Goal: Transaction & Acquisition: Book appointment/travel/reservation

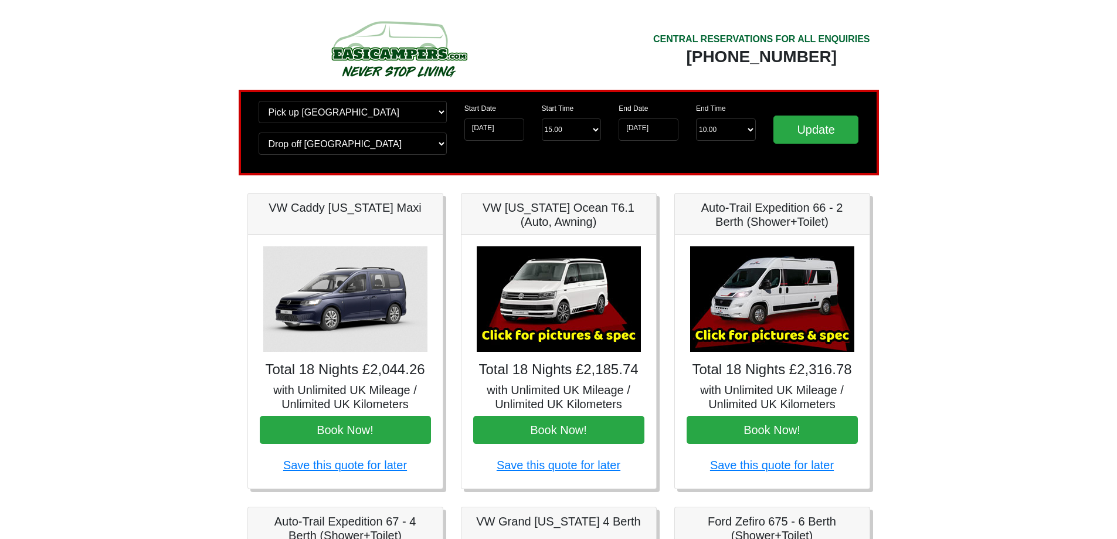
click at [556, 303] on img at bounding box center [559, 299] width 164 height 106
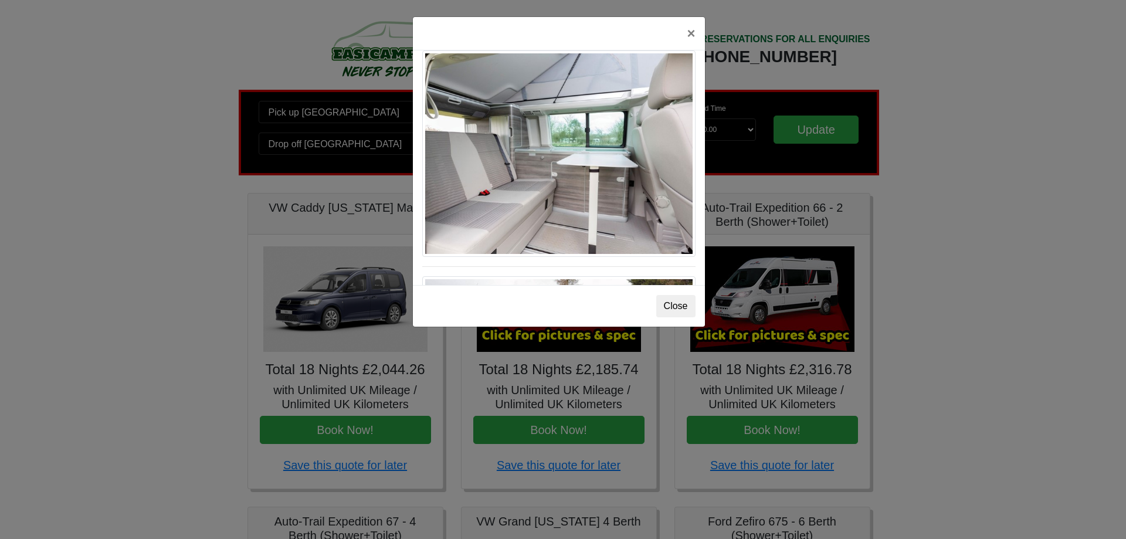
scroll to position [938, 0]
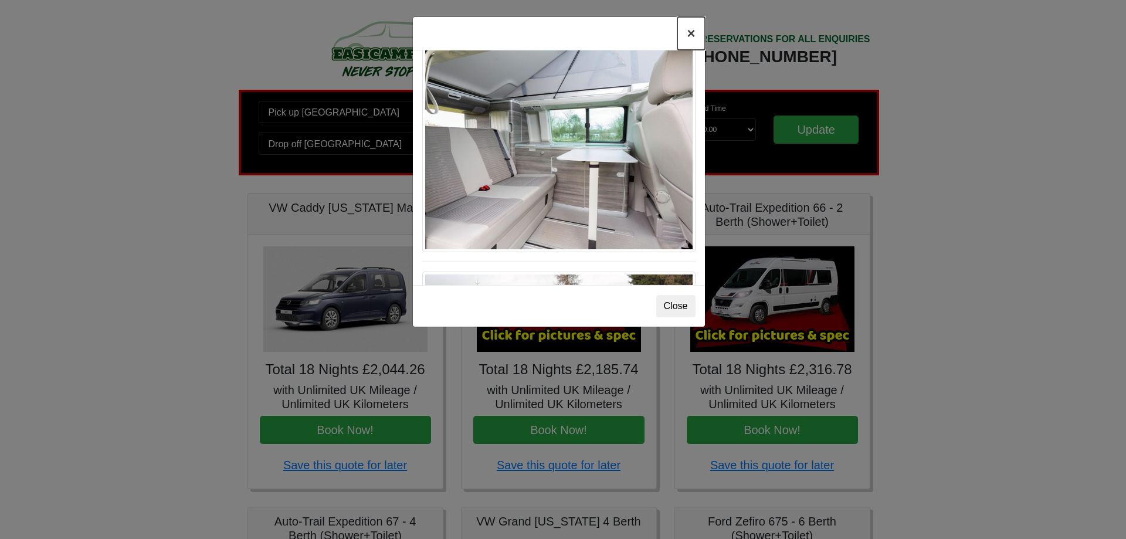
click at [691, 33] on button "×" at bounding box center [690, 33] width 27 height 33
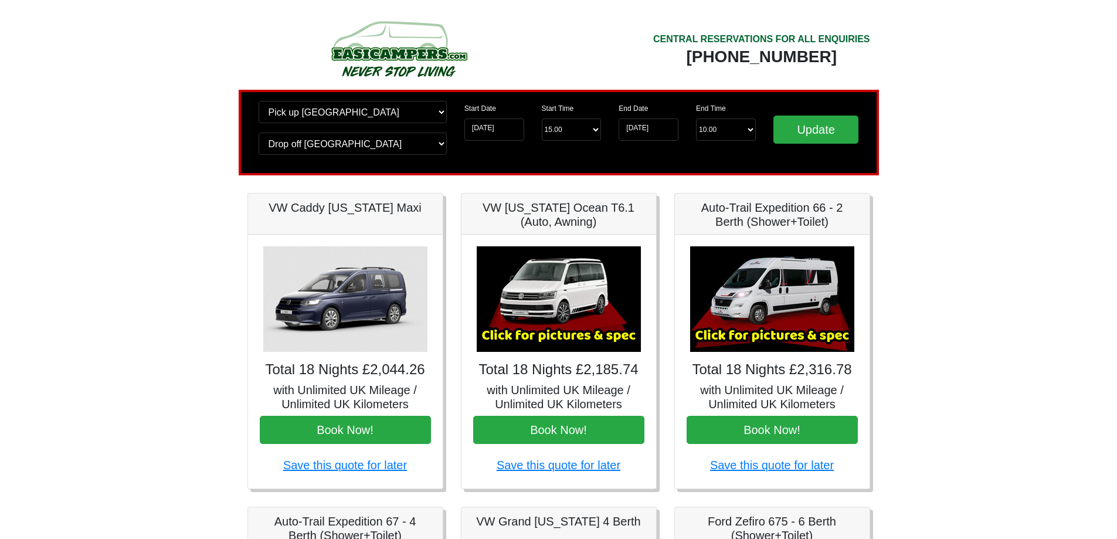
click at [798, 311] on img at bounding box center [772, 299] width 164 height 106
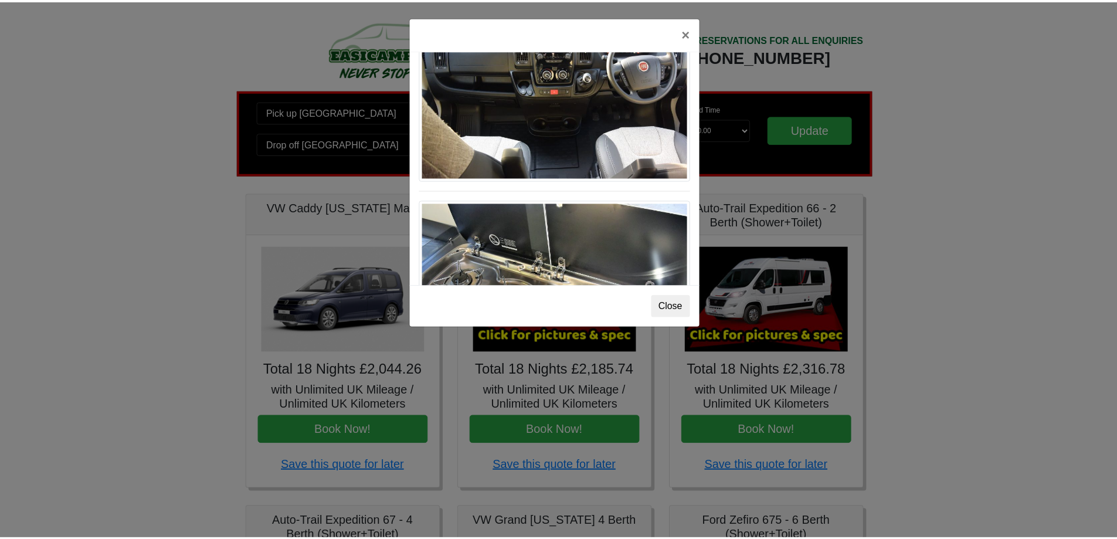
scroll to position [1220, 0]
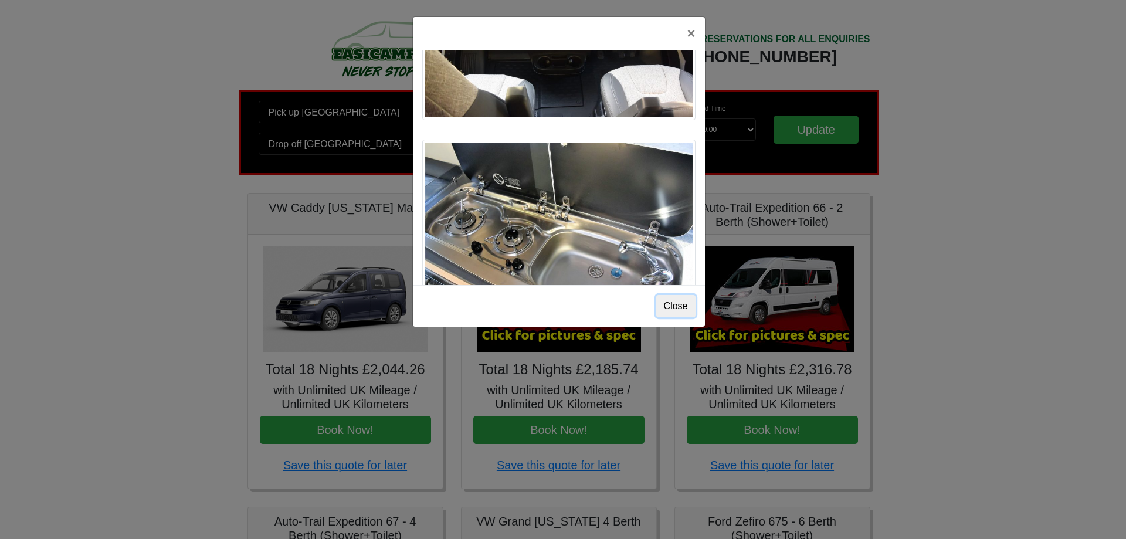
click at [678, 300] on button "Close" at bounding box center [675, 306] width 39 height 22
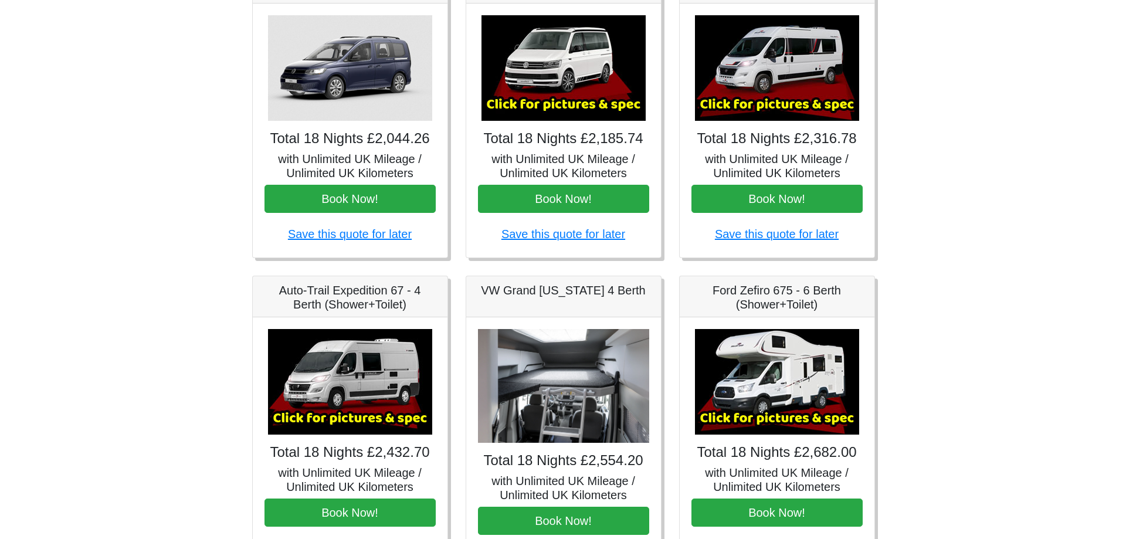
scroll to position [235, 0]
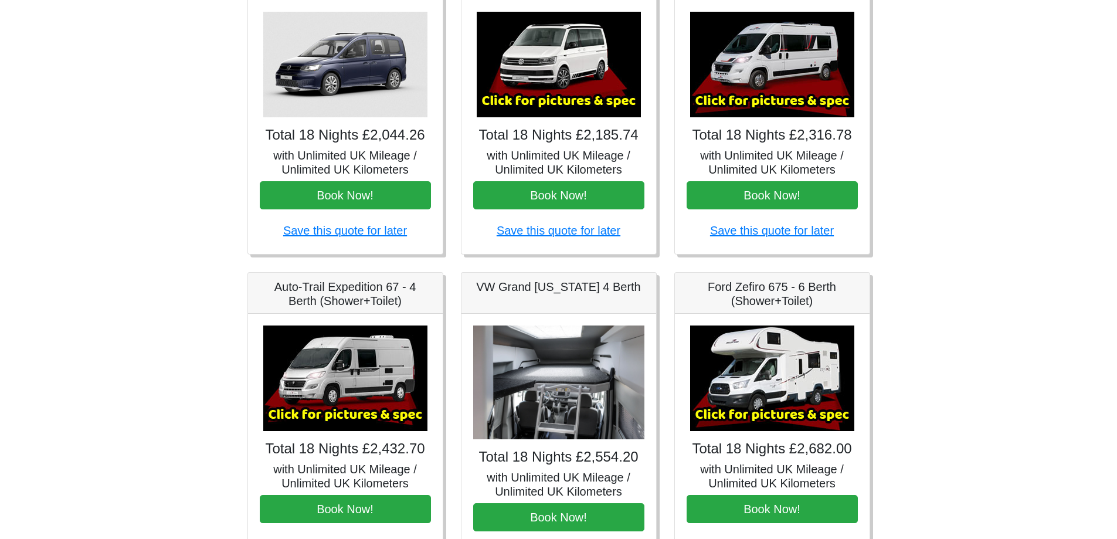
click at [334, 371] on img at bounding box center [345, 378] width 164 height 106
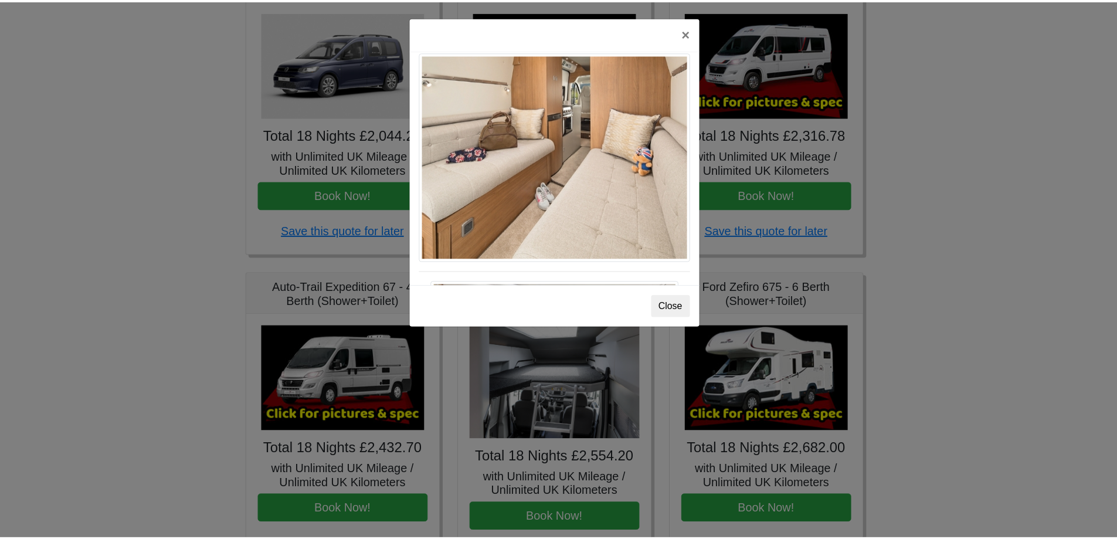
scroll to position [1290, 0]
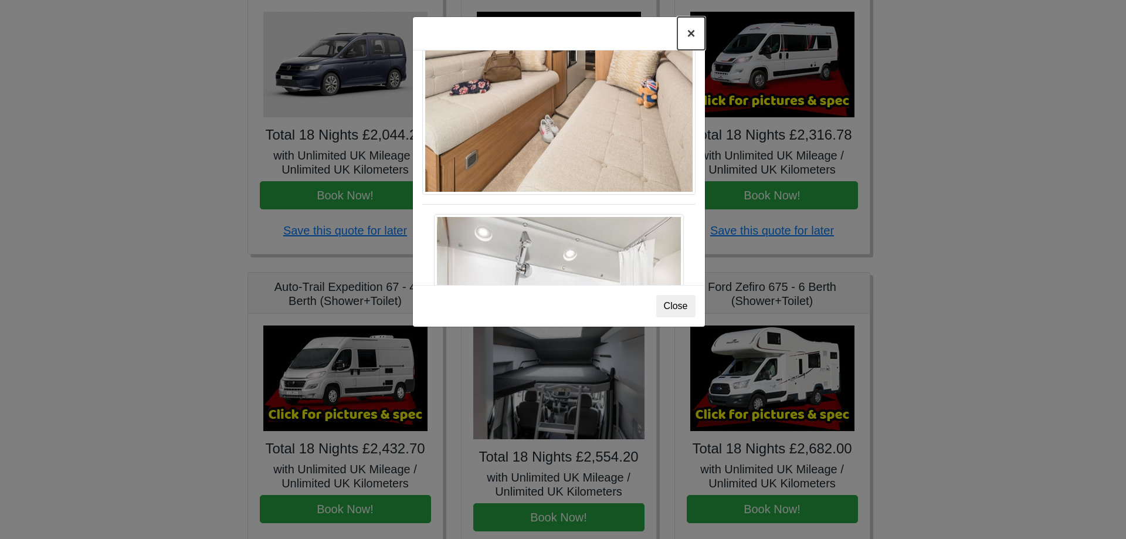
click at [693, 35] on button "×" at bounding box center [690, 33] width 27 height 33
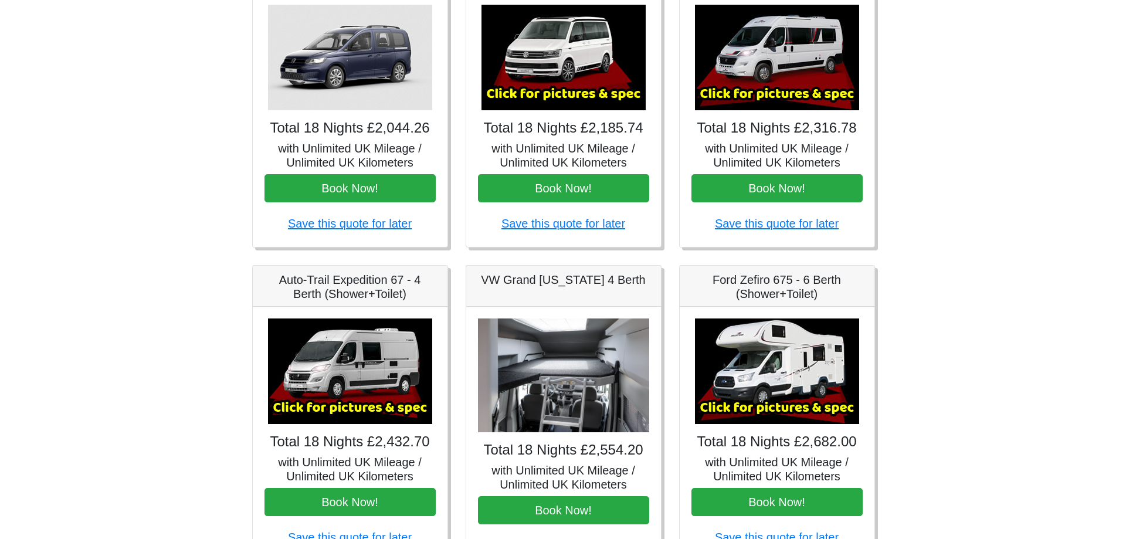
scroll to position [235, 0]
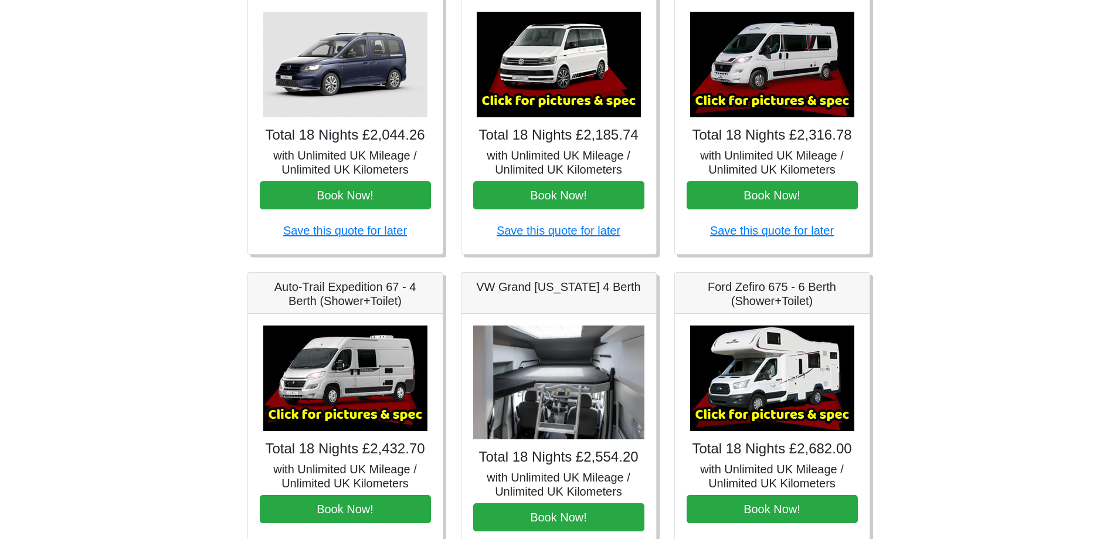
click at [351, 393] on img at bounding box center [345, 378] width 164 height 106
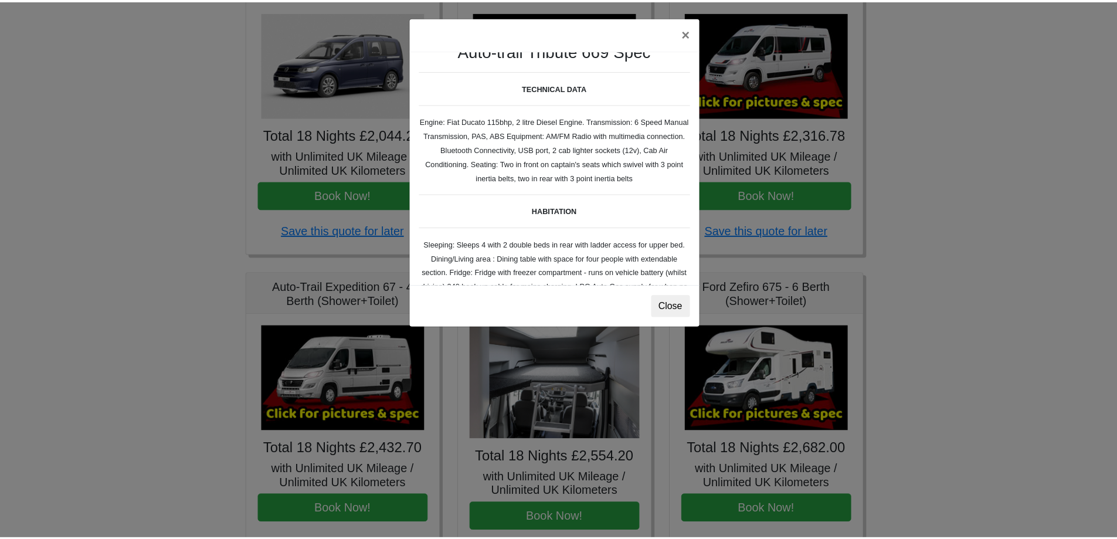
scroll to position [0, 0]
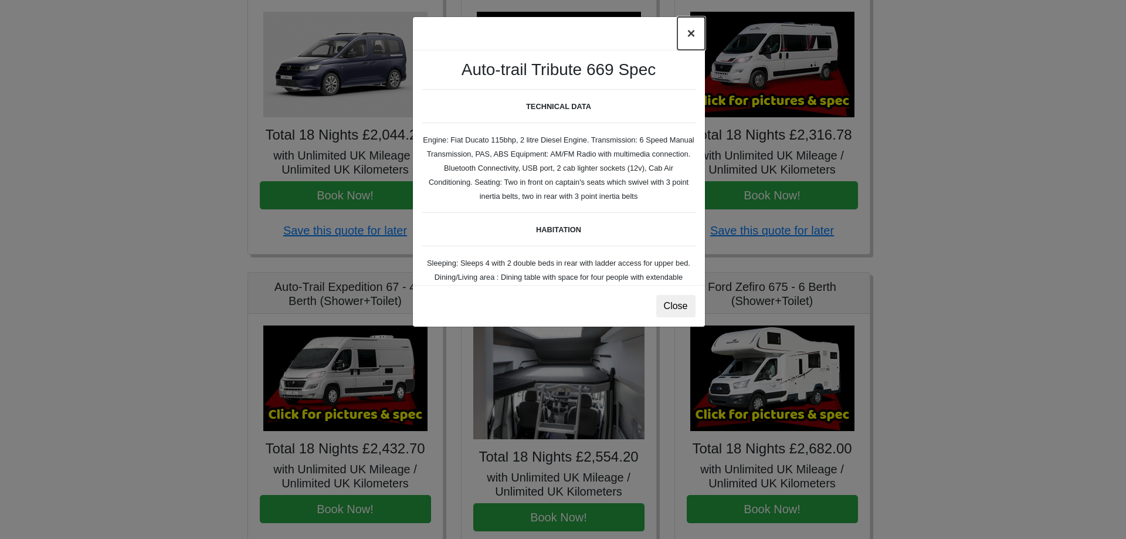
click at [697, 32] on button "×" at bounding box center [690, 33] width 27 height 33
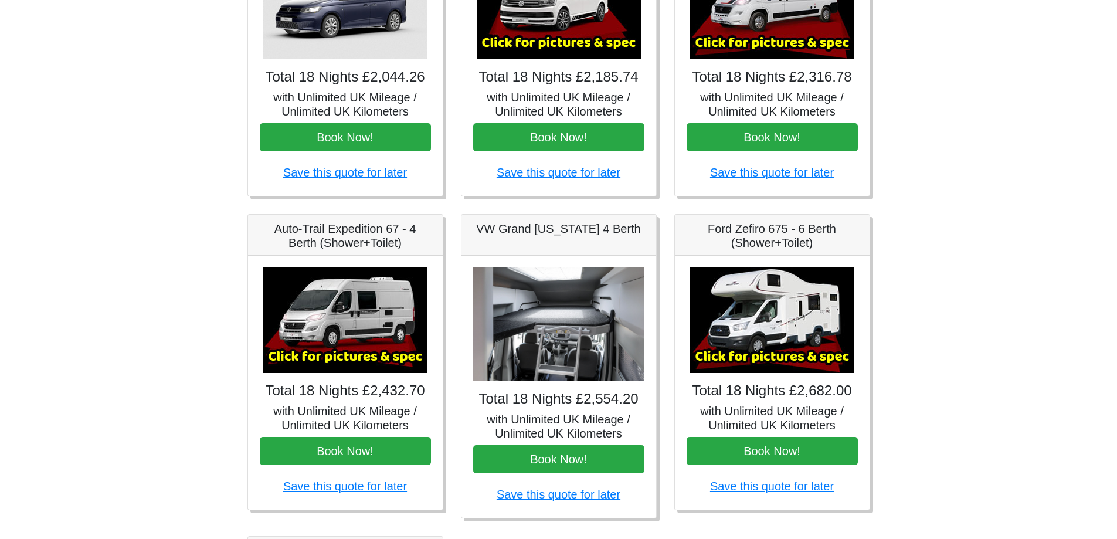
scroll to position [293, 0]
